Goal: Information Seeking & Learning: Learn about a topic

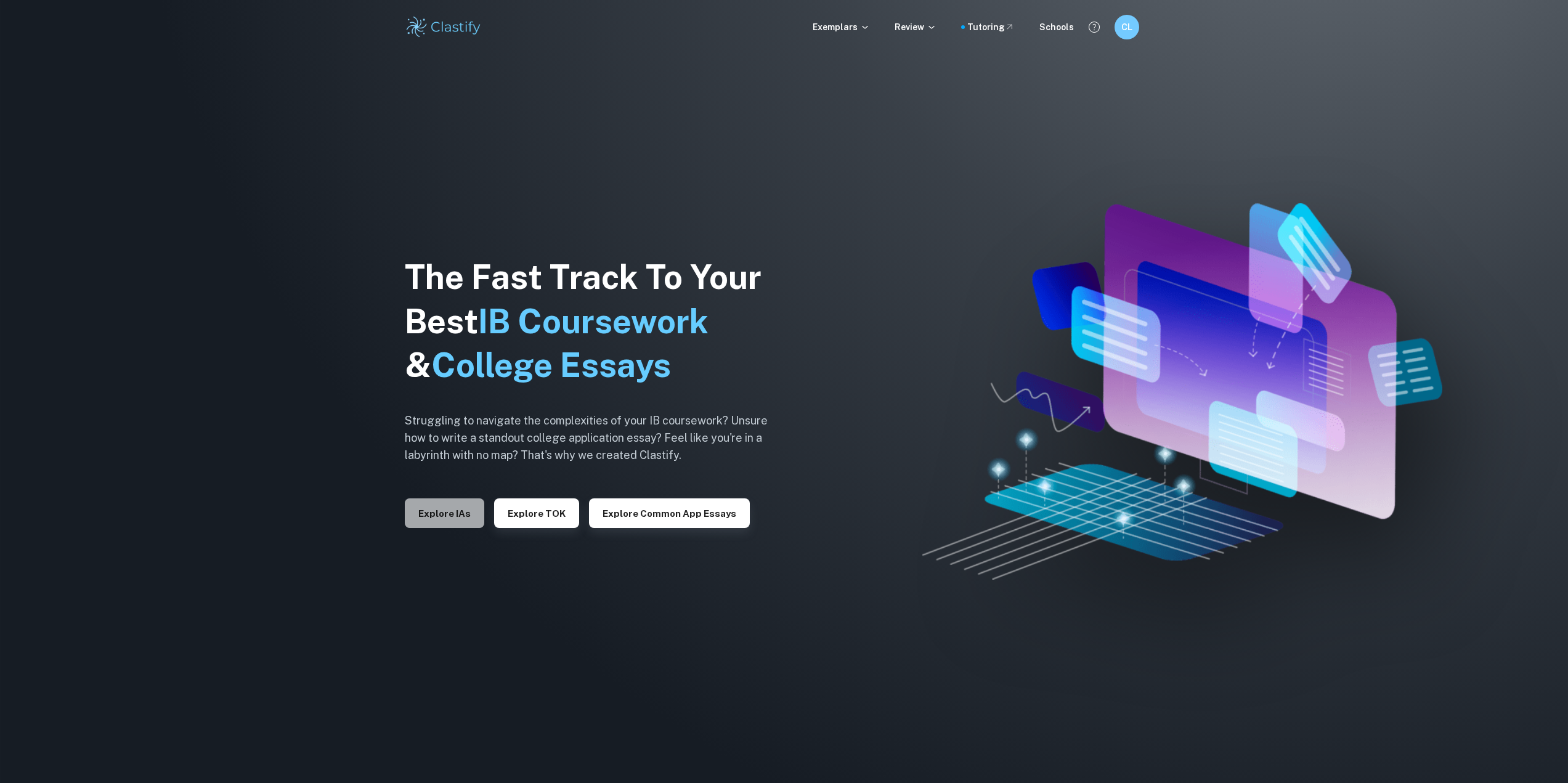
click at [443, 507] on button "Explore IAs" at bounding box center [445, 513] width 80 height 29
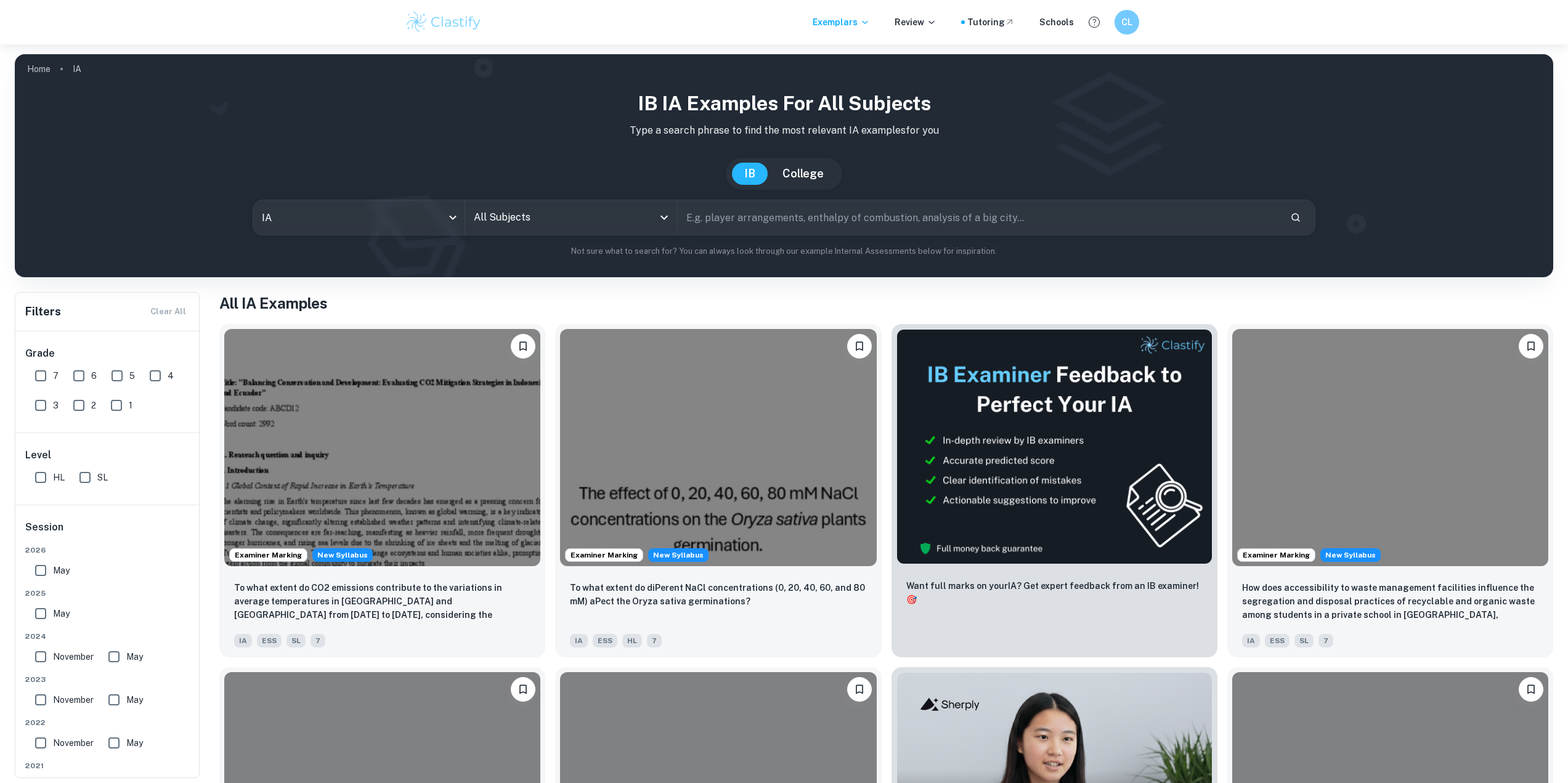
click at [794, 207] on input "text" at bounding box center [979, 217] width 602 height 35
drag, startPoint x: 38, startPoint y: 392, endPoint x: 38, endPoint y: 365, distance: 27.0
click at [38, 392] on div "3" at bounding box center [49, 403] width 38 height 29
click at [38, 365] on input "7" at bounding box center [41, 376] width 25 height 25
checkbox input "true"
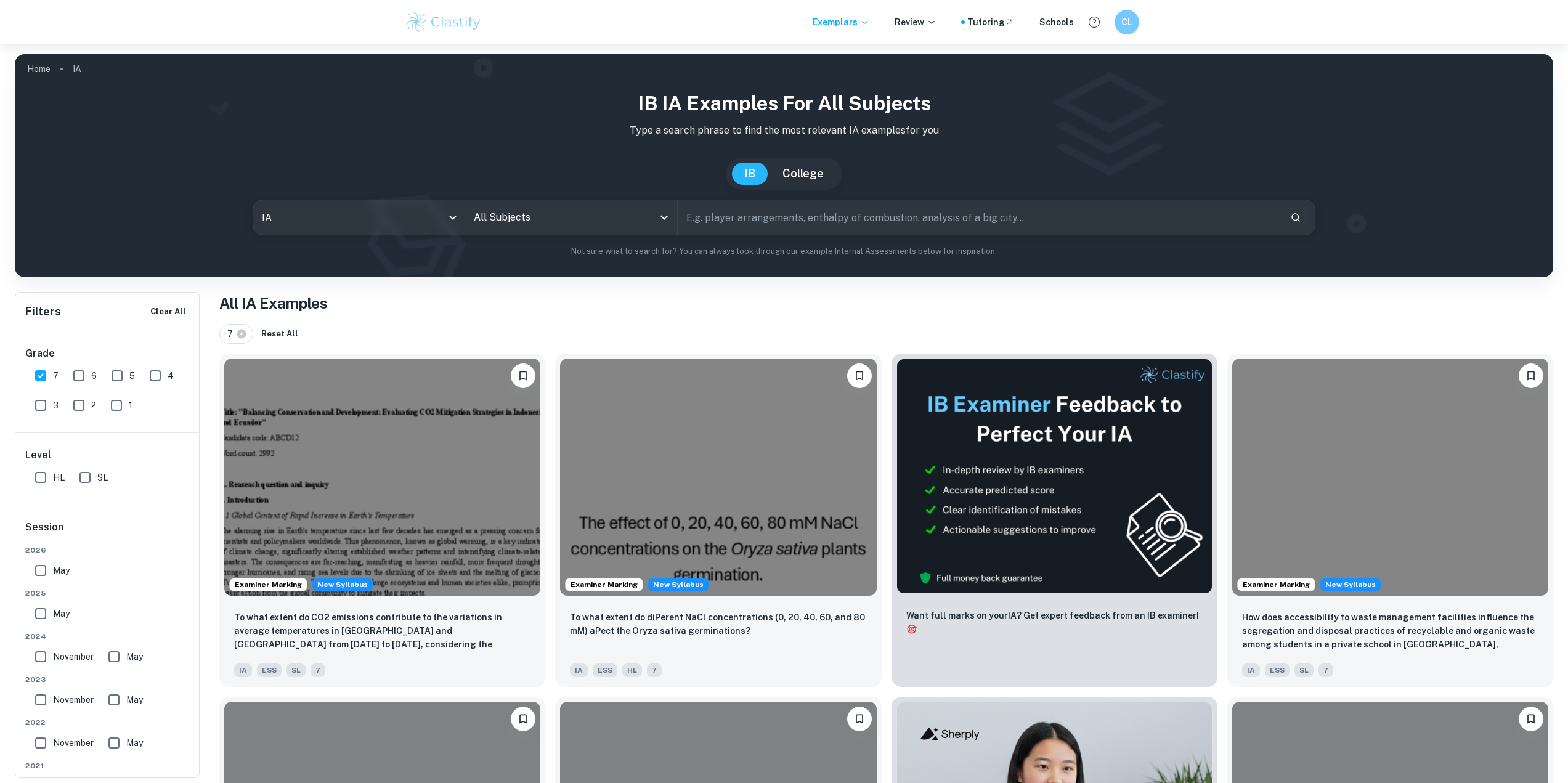
click at [584, 211] on input "All Subjects" at bounding box center [562, 217] width 182 height 23
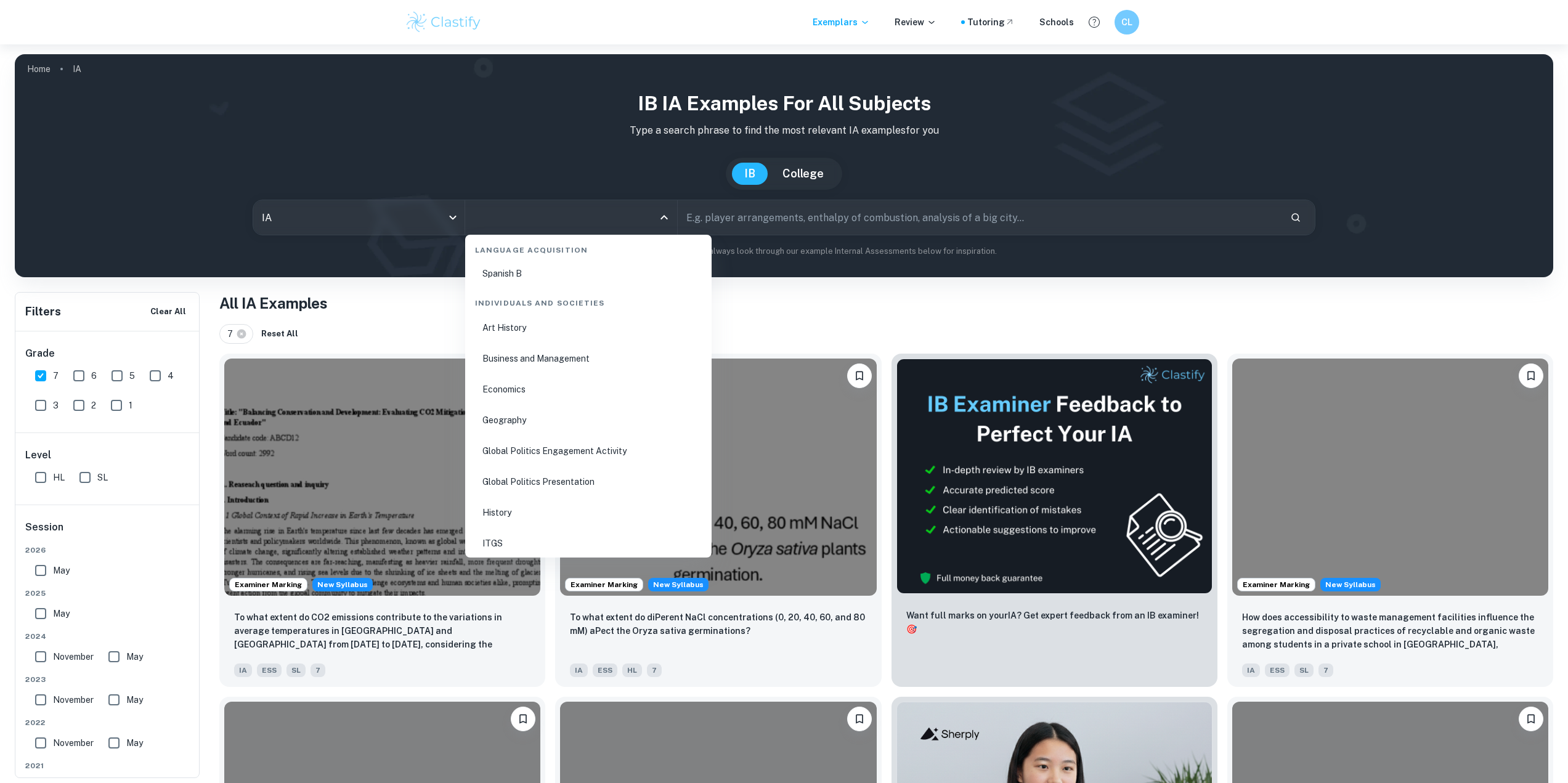
scroll to position [1417, 0]
click at [625, 421] on li "Economics" at bounding box center [588, 419] width 237 height 29
type input "Economics"
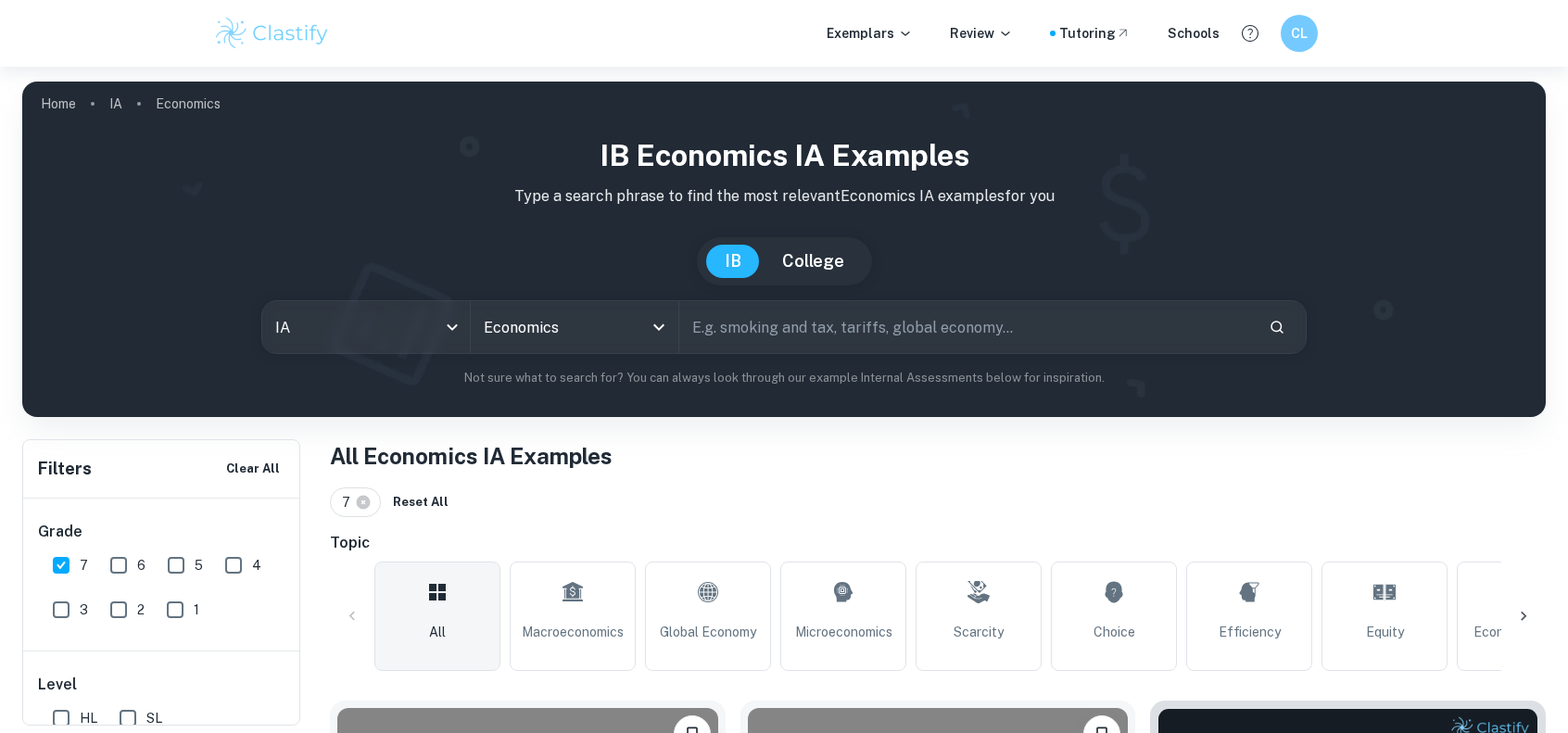
click at [971, 322] on input "text" at bounding box center [966, 327] width 575 height 52
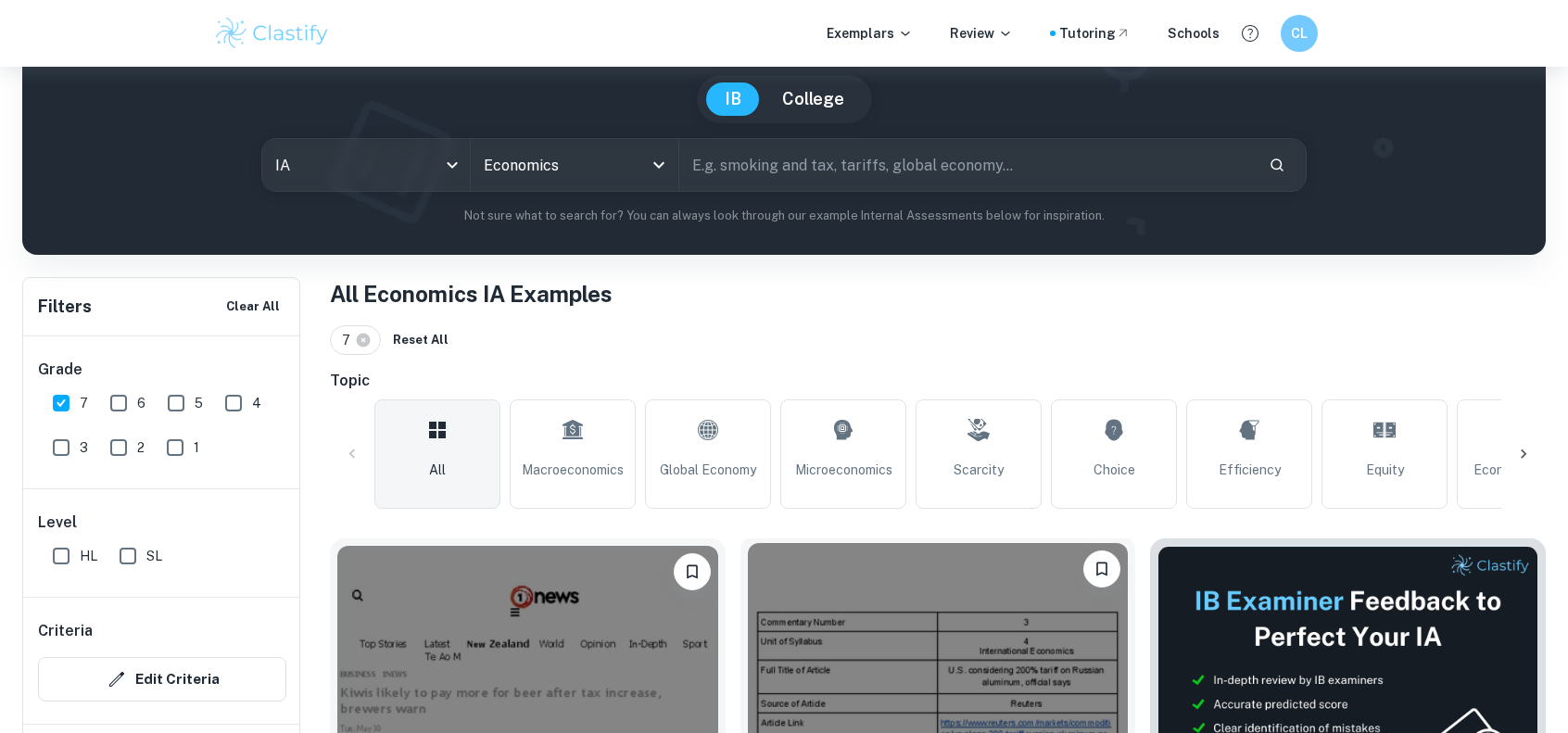
scroll to position [93, 0]
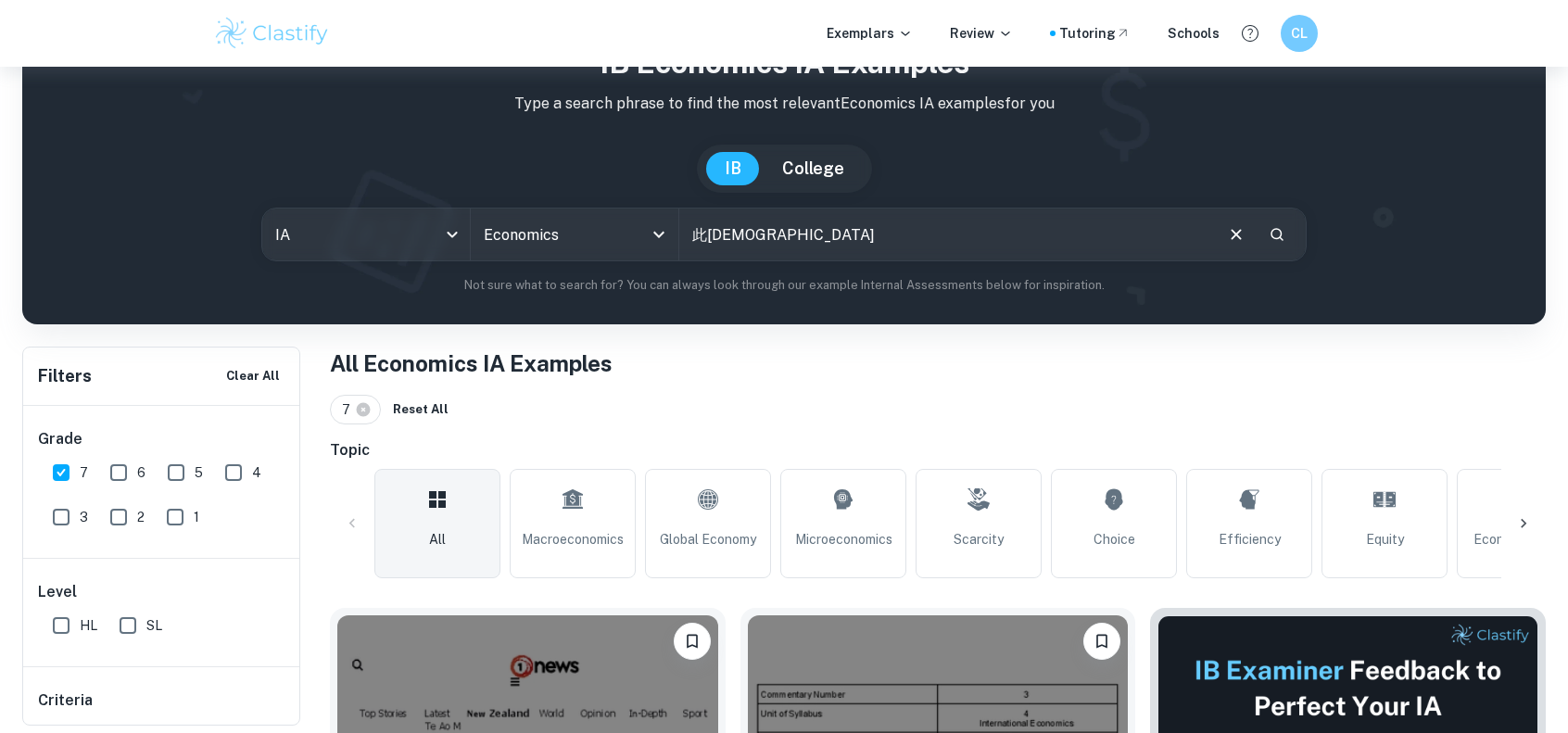
type input "此"
type input "cigarette tax"
click at [1287, 231] on button "Search" at bounding box center [1277, 235] width 32 height 32
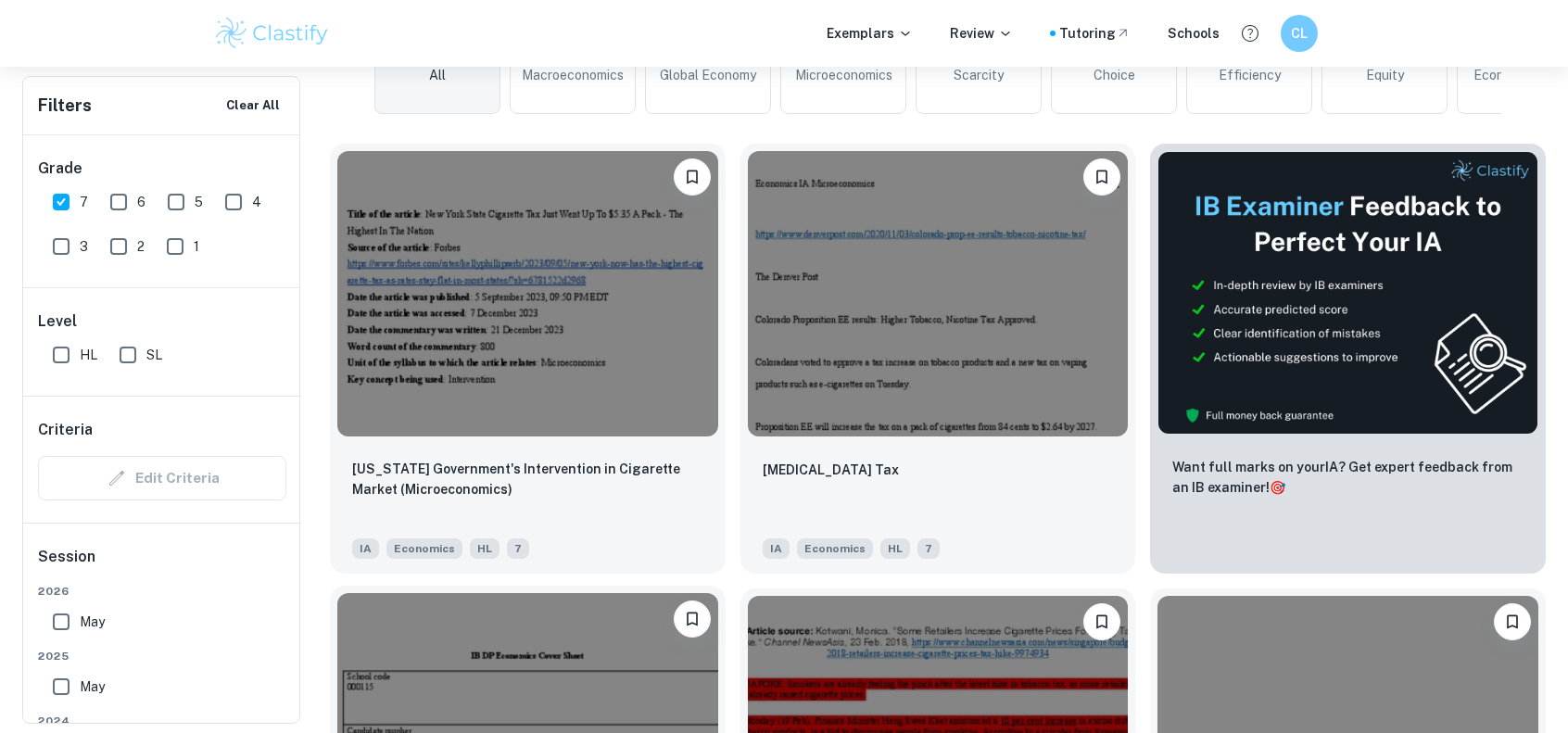
scroll to position [556, 0]
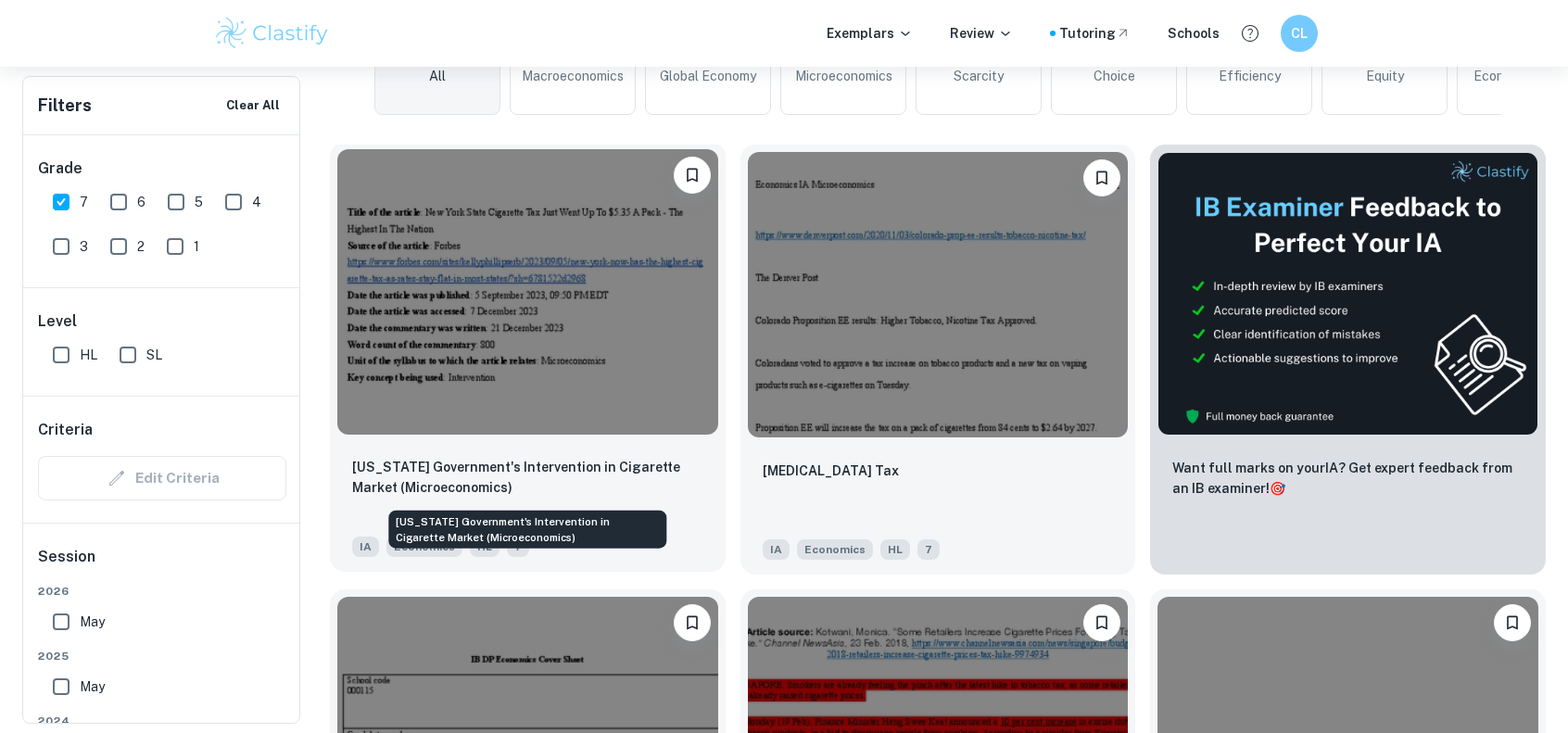
click at [577, 472] on p "[US_STATE] Government's Intervention in Cigarette Market (Microeconomics)" at bounding box center [527, 477] width 351 height 41
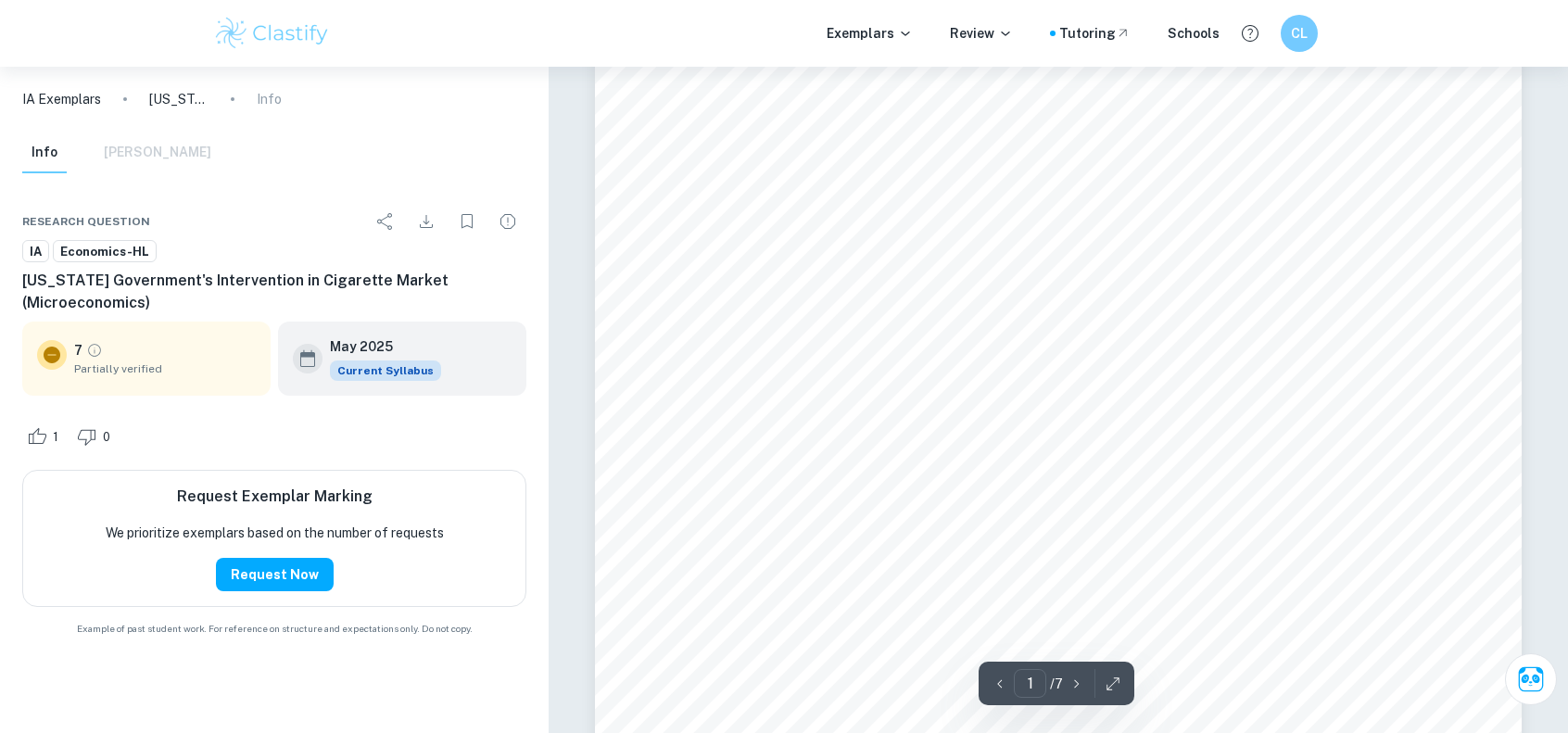
scroll to position [463, 0]
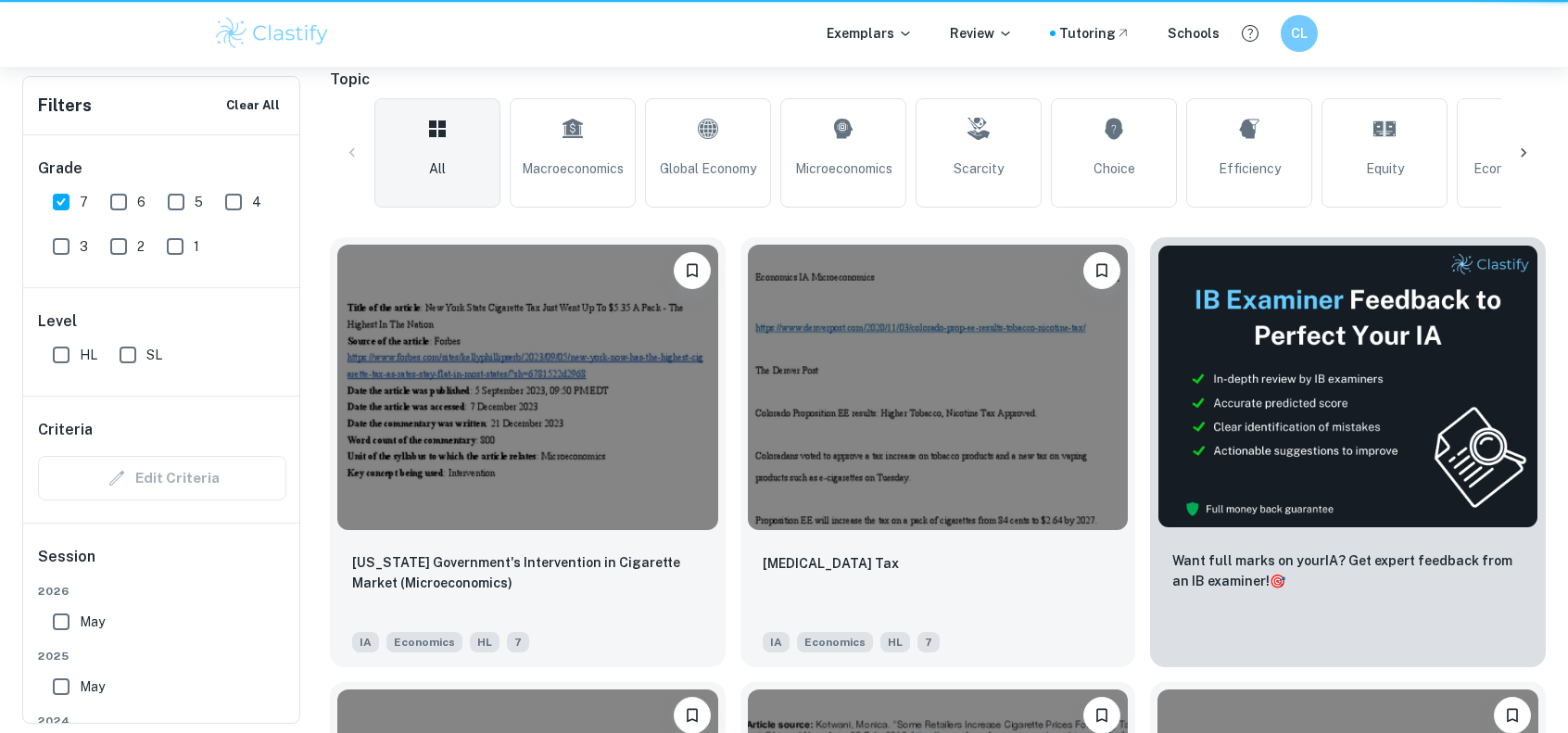
scroll to position [556, 0]
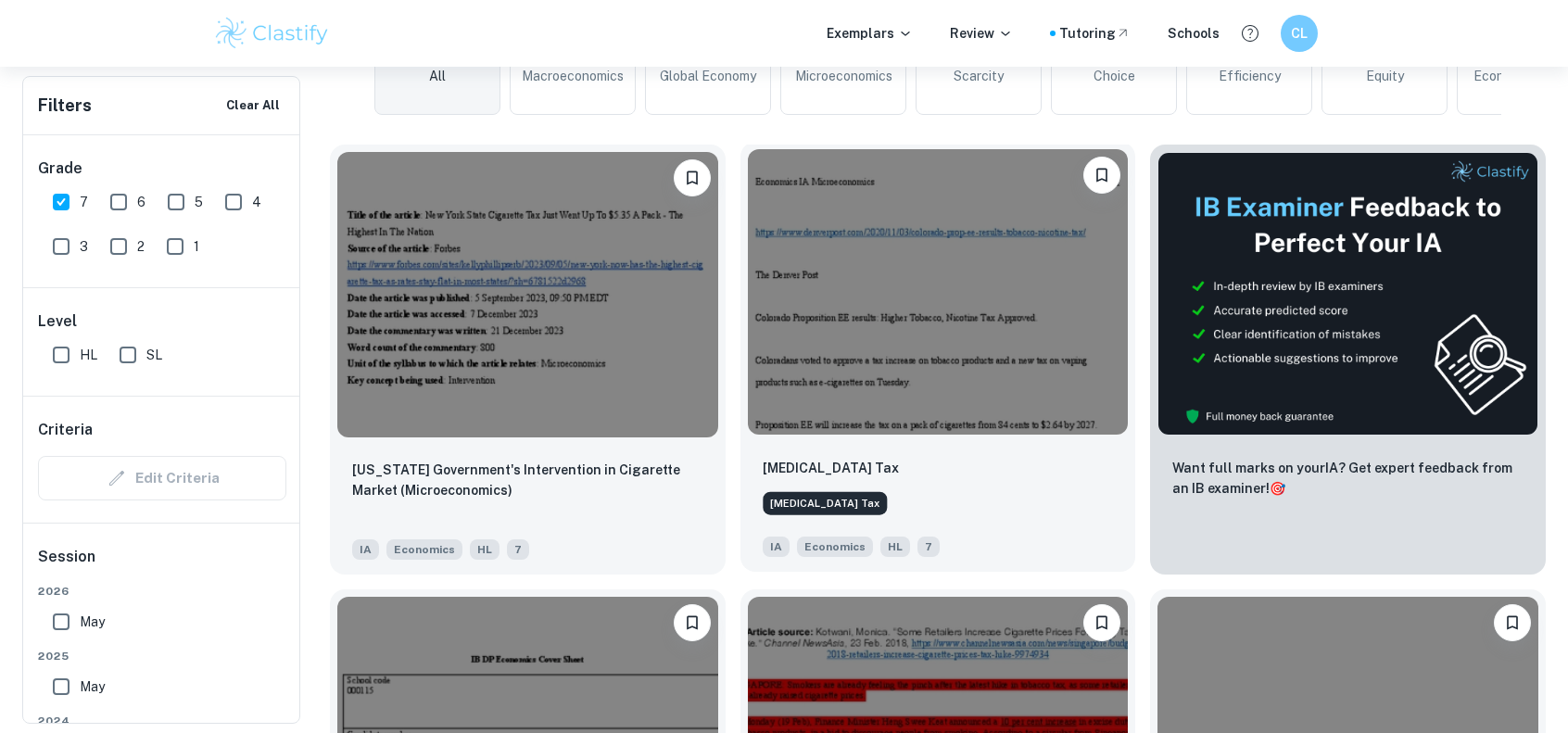
click at [824, 472] on p "[MEDICAL_DATA] Tax" at bounding box center [831, 468] width 136 height 20
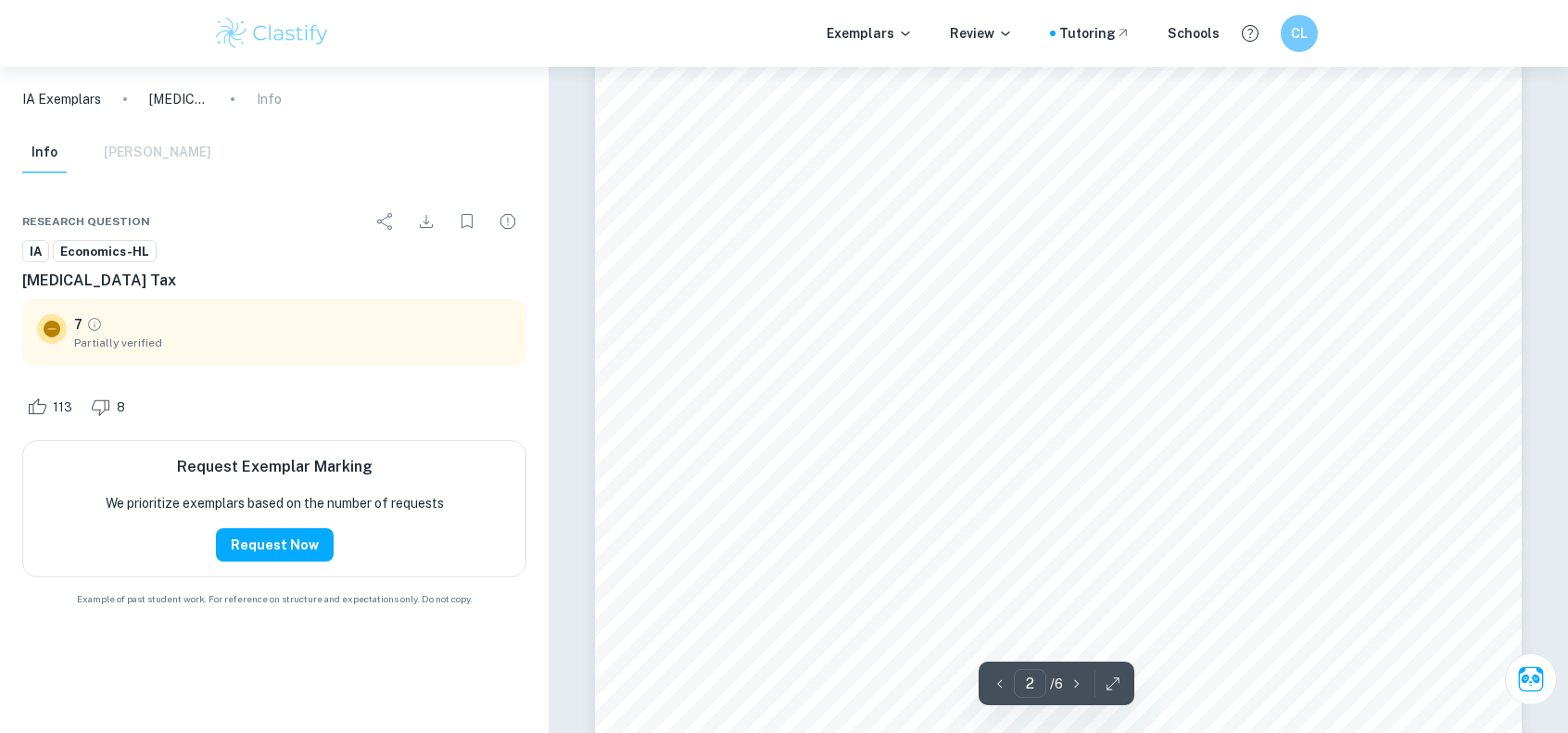
scroll to position [1668, 0]
type input "4"
